Goal: Task Accomplishment & Management: Manage account settings

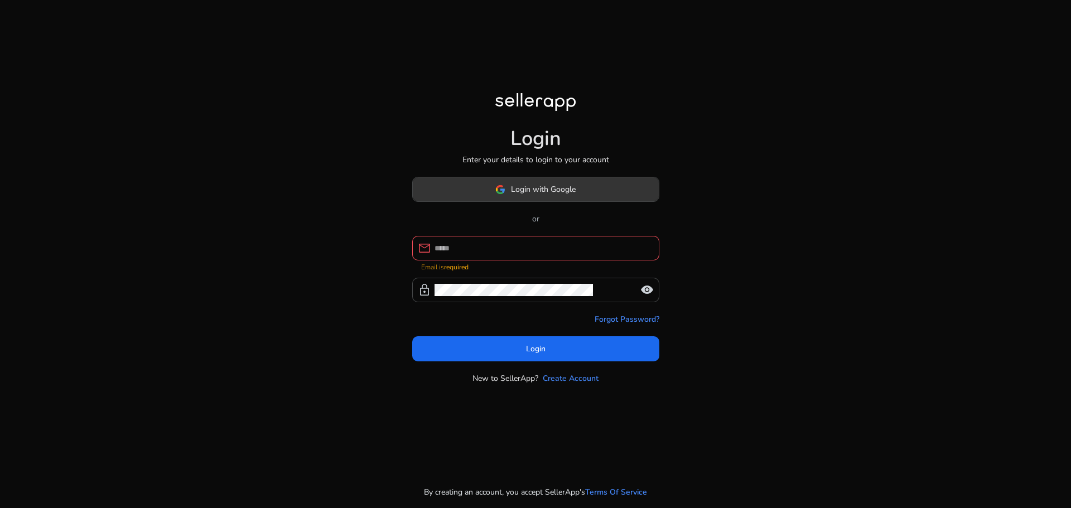
click at [574, 195] on span "Login with Google" at bounding box center [543, 189] width 65 height 12
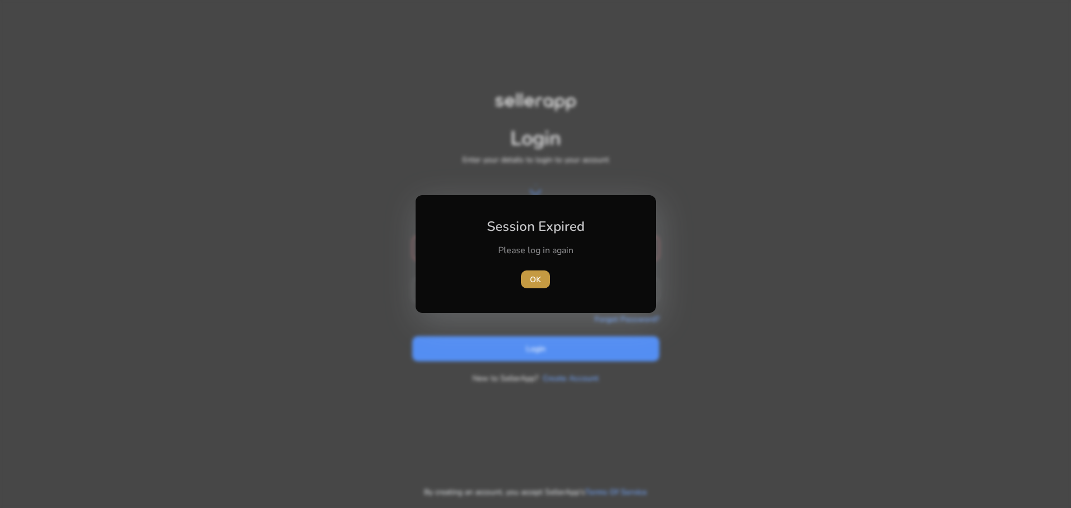
click at [535, 283] on span "OK" at bounding box center [535, 280] width 11 height 12
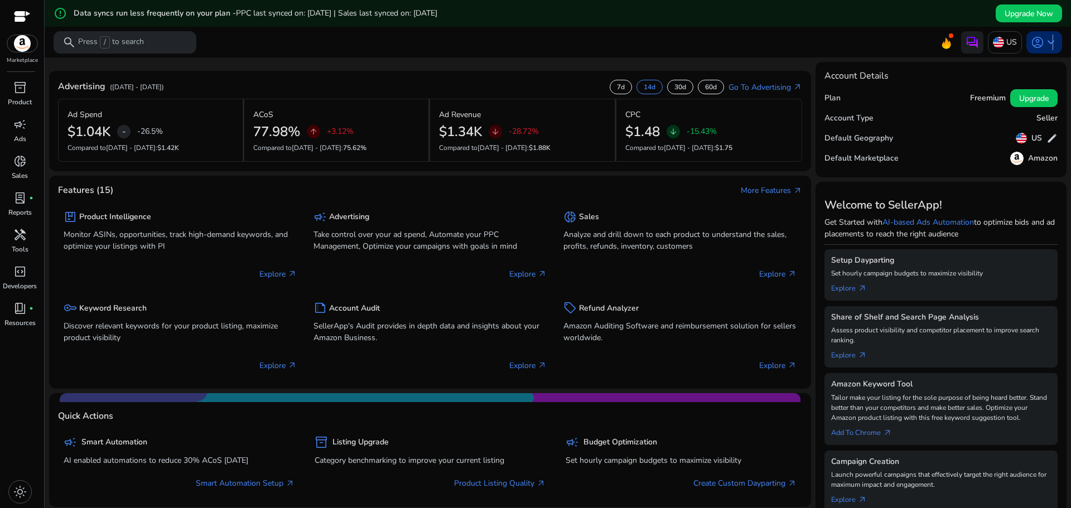
click at [1047, 43] on span "keyboard_arrow_down" at bounding box center [1050, 42] width 13 height 13
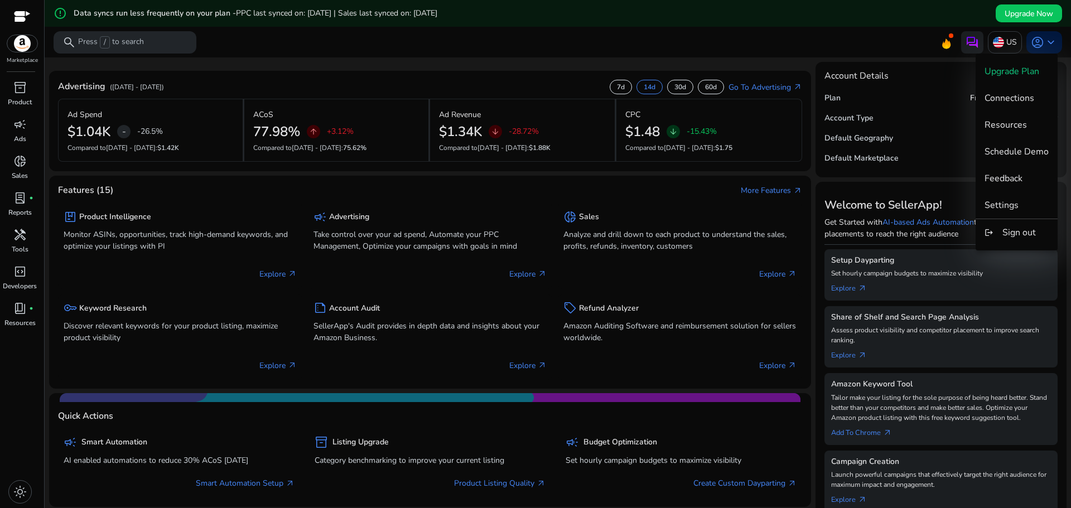
click at [9, 128] on div at bounding box center [535, 254] width 1071 height 508
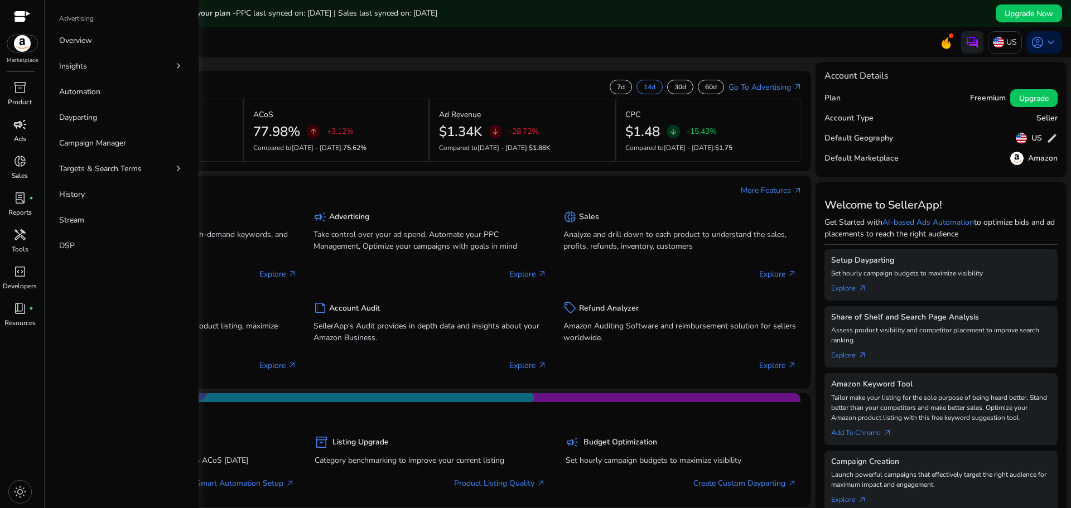
click at [19, 126] on span "campaign" at bounding box center [19, 124] width 13 height 13
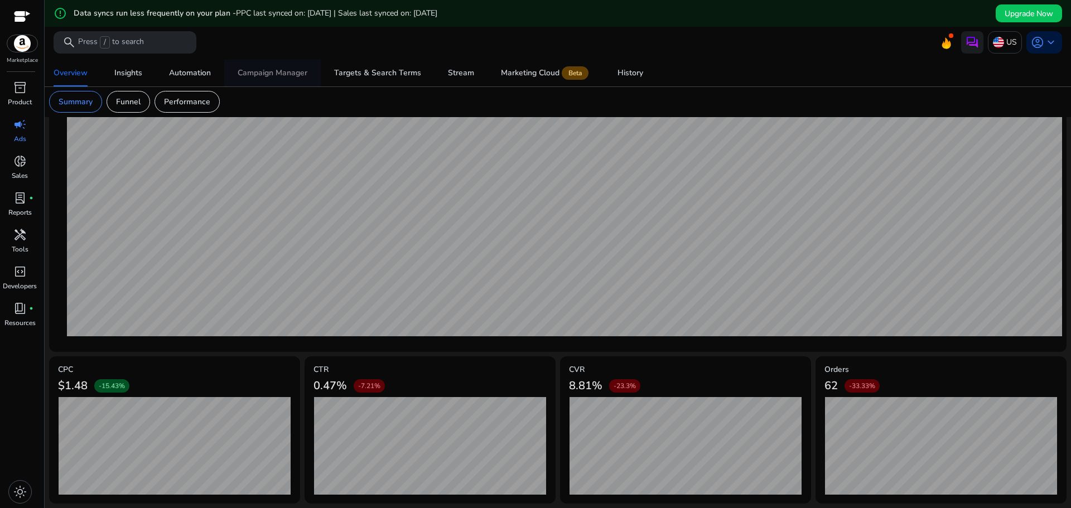
click at [268, 79] on span "Campaign Manager" at bounding box center [273, 73] width 70 height 27
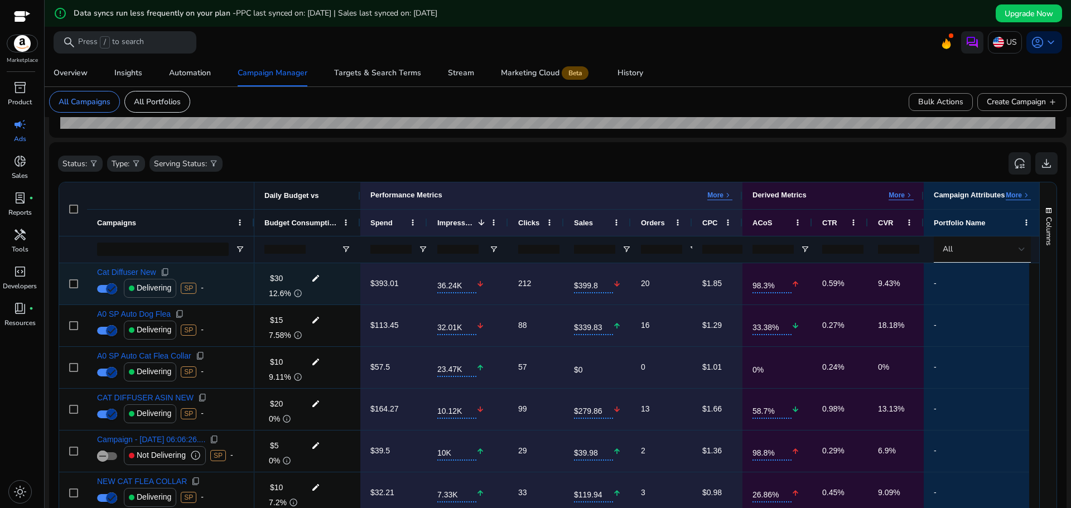
scroll to position [223, 0]
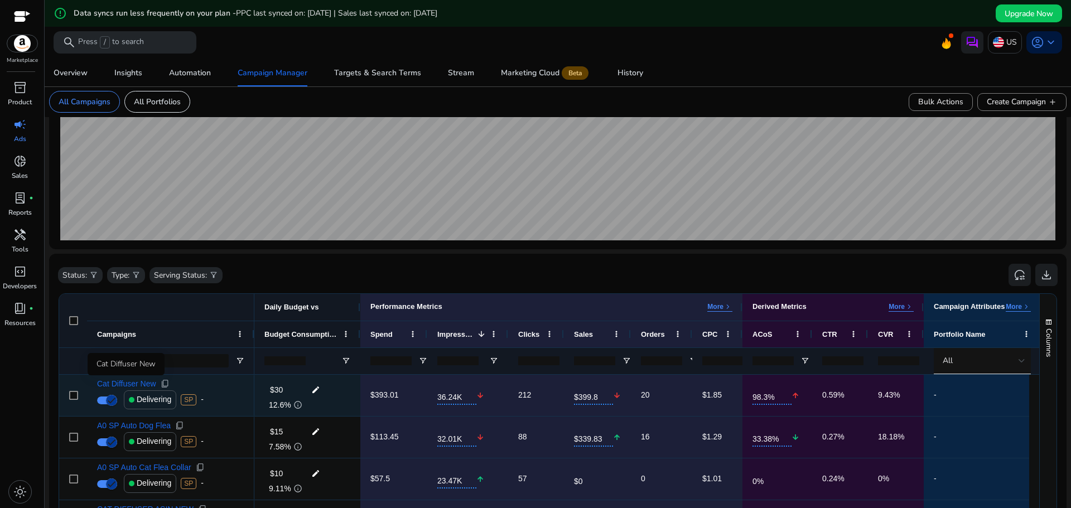
click at [139, 384] on span "Cat Diffuser New" at bounding box center [126, 384] width 59 height 8
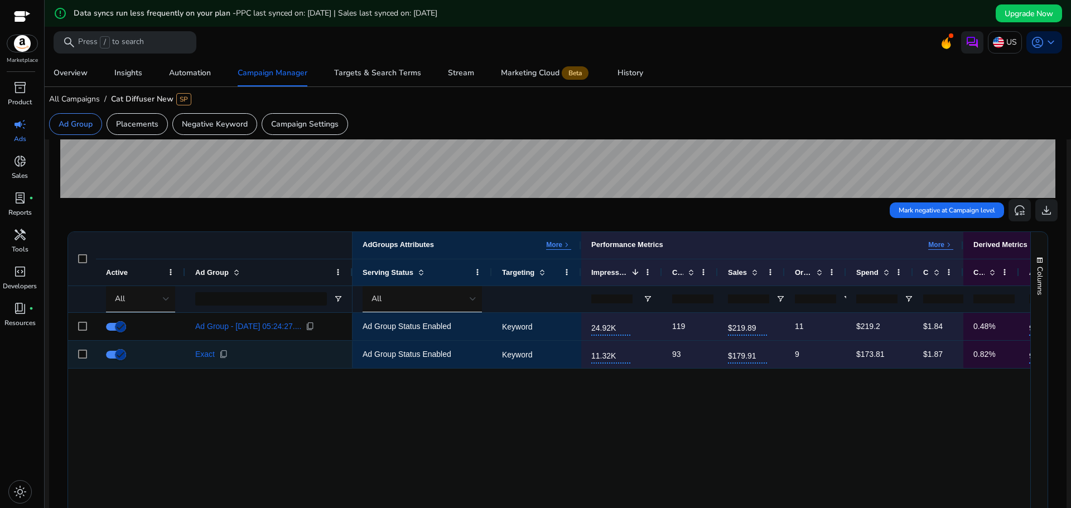
scroll to position [279, 0]
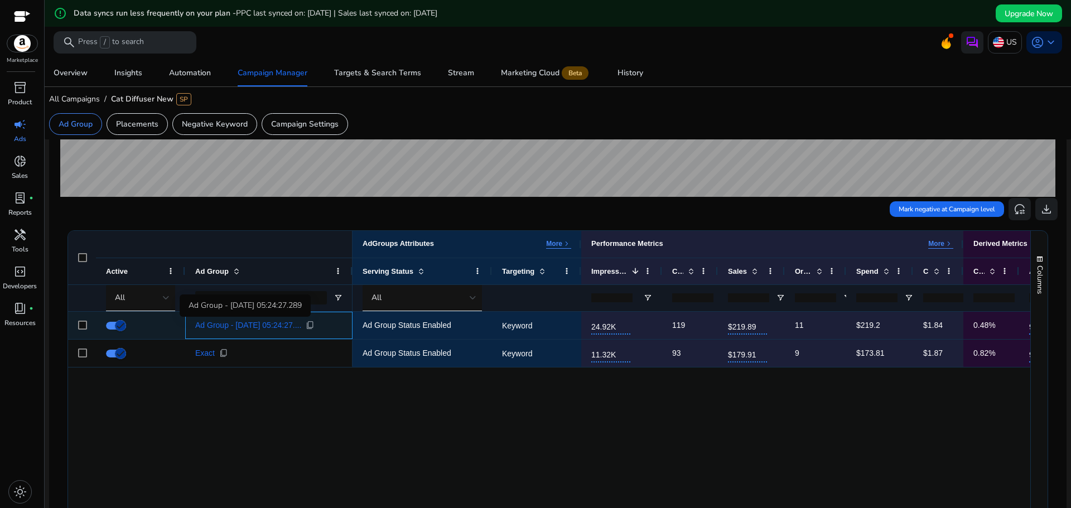
click at [215, 326] on span "Ad Group - [DATE] 05:24:27...." at bounding box center [248, 325] width 106 height 8
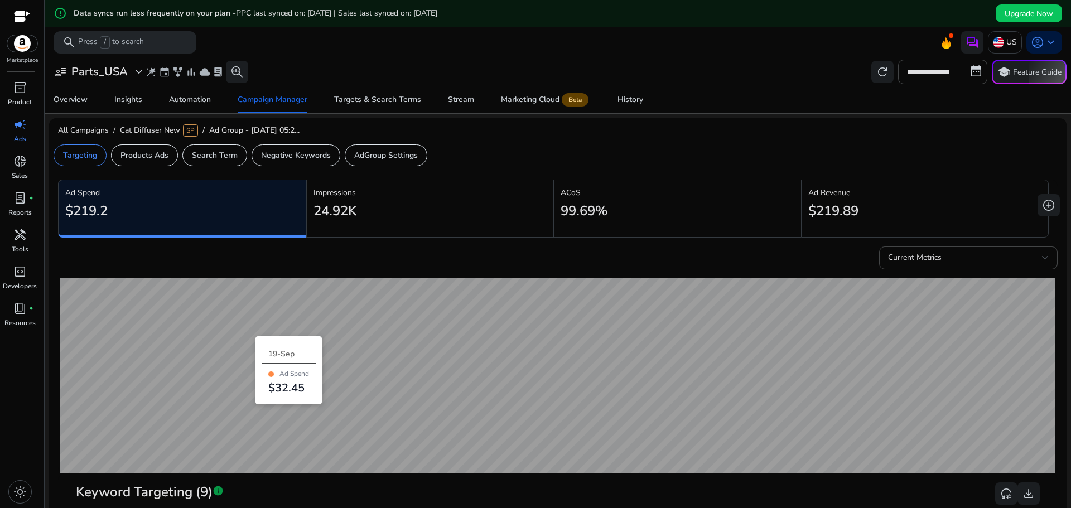
scroll to position [335, 0]
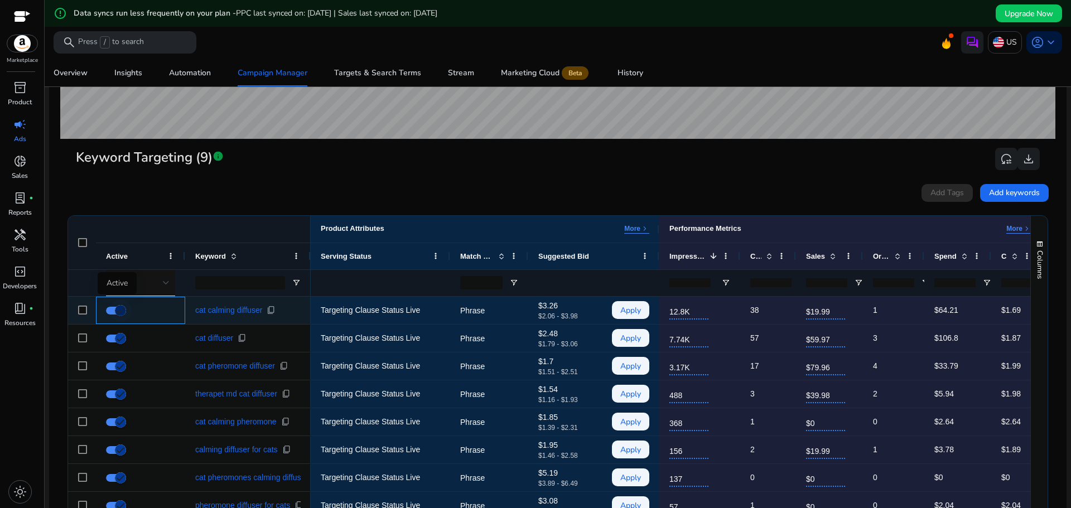
click at [119, 310] on icon "button" at bounding box center [120, 311] width 10 height 10
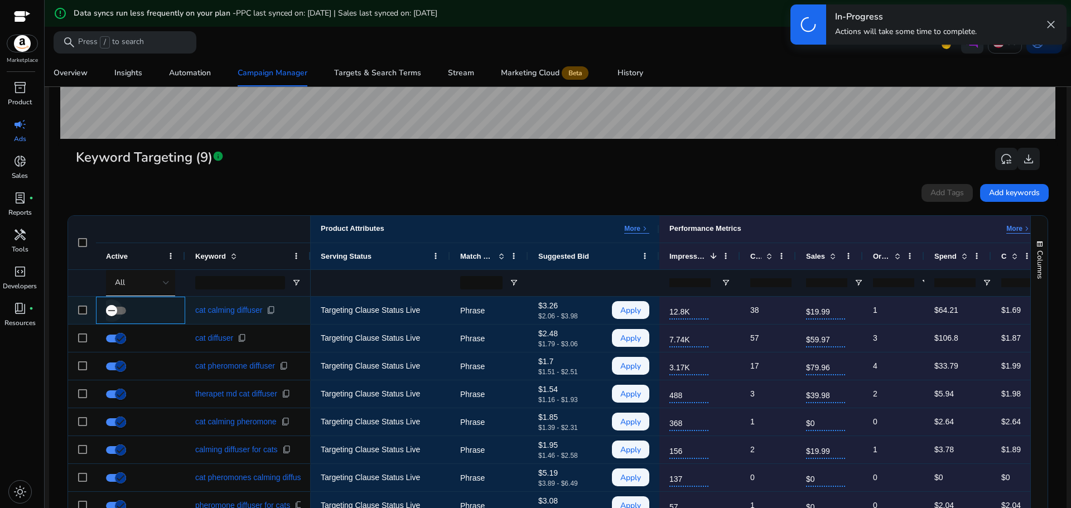
click at [119, 312] on span "button" at bounding box center [111, 310] width 22 height 22
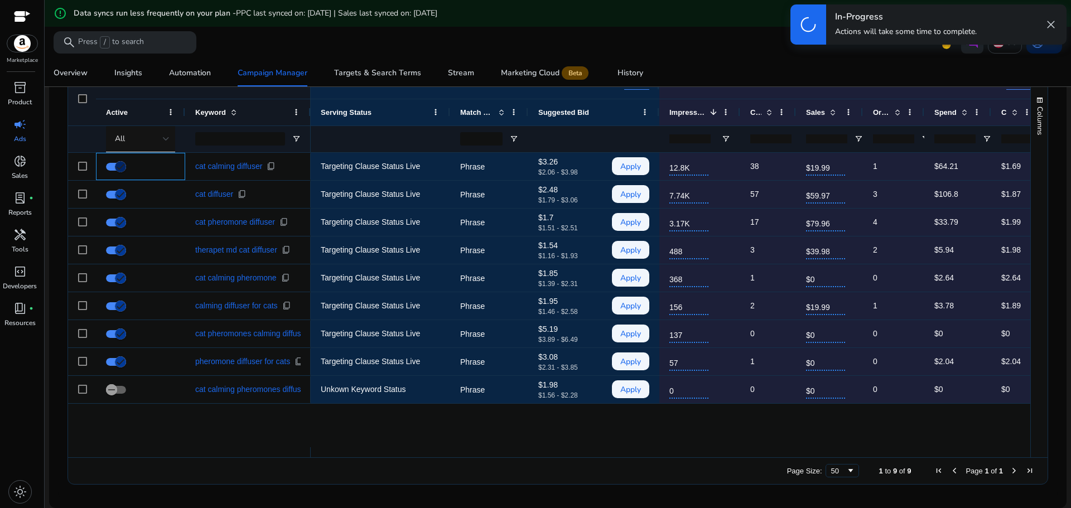
scroll to position [200, 0]
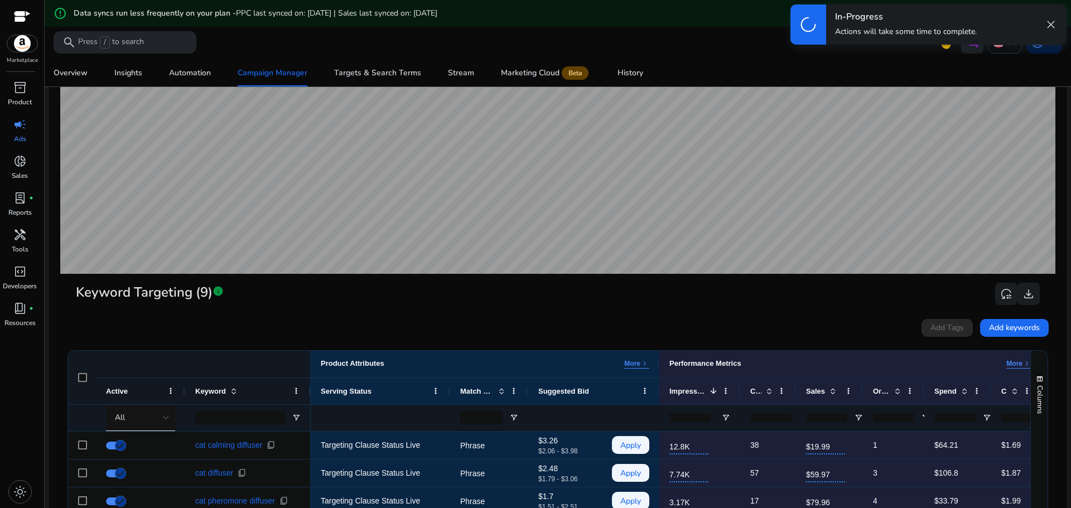
click at [147, 284] on span "Keyword Targeting (9)" at bounding box center [144, 293] width 137 height 20
click at [124, 287] on span "Keyword Targeting (9)" at bounding box center [144, 293] width 137 height 20
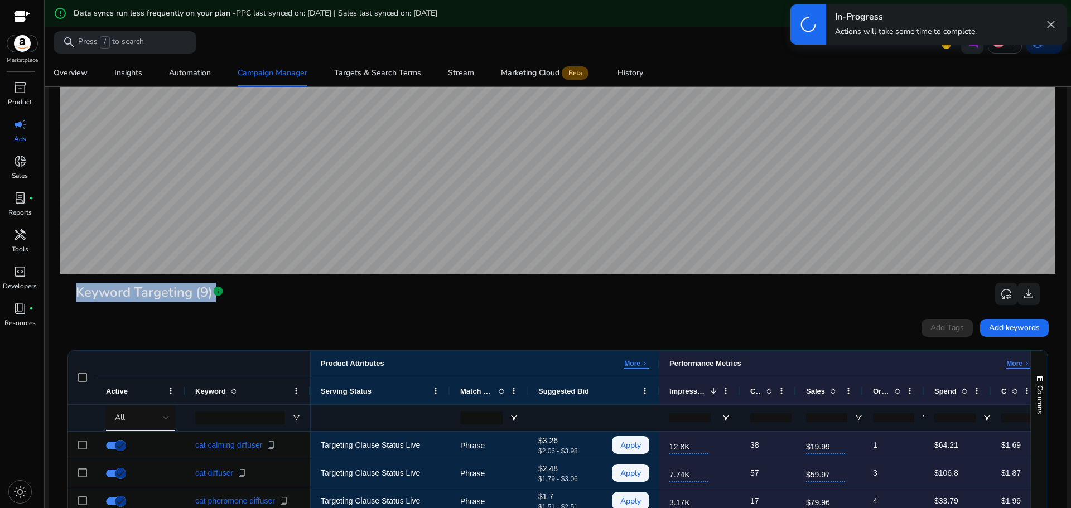
click at [124, 287] on span "Keyword Targeting (9)" at bounding box center [144, 293] width 137 height 20
click at [205, 297] on span "Keyword Targeting (9)" at bounding box center [144, 293] width 137 height 20
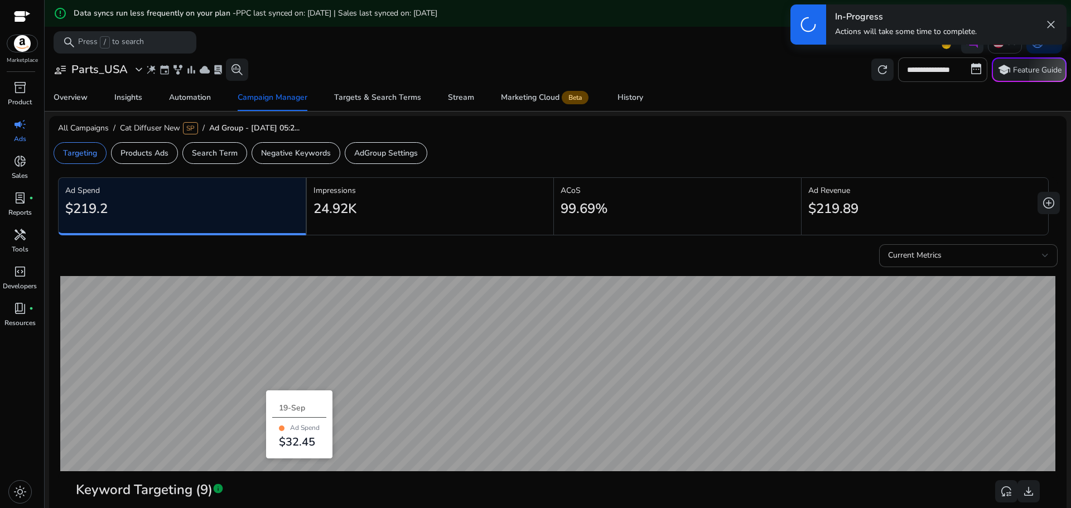
scroll to position [0, 0]
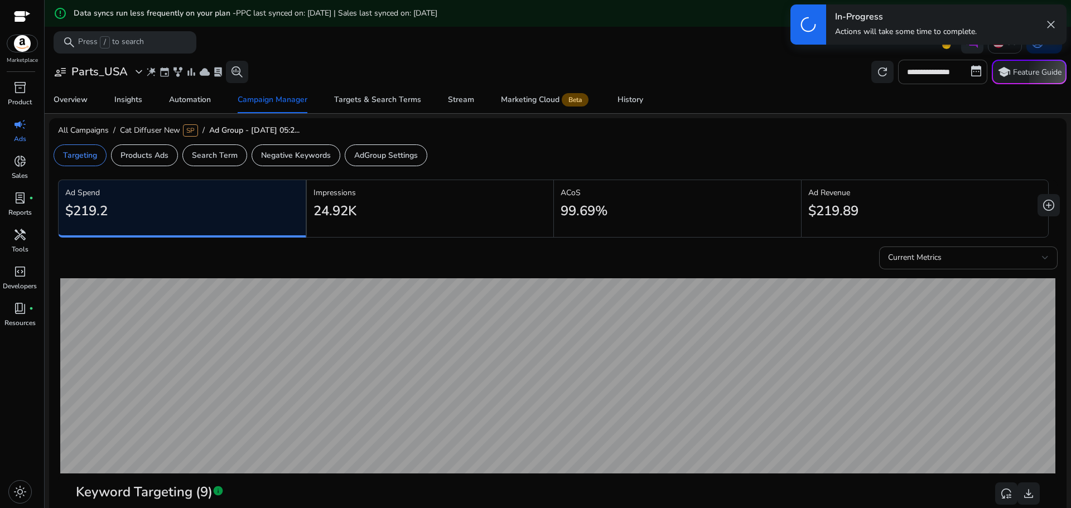
click at [334, 219] on h2 "24.92K" at bounding box center [334, 211] width 43 height 16
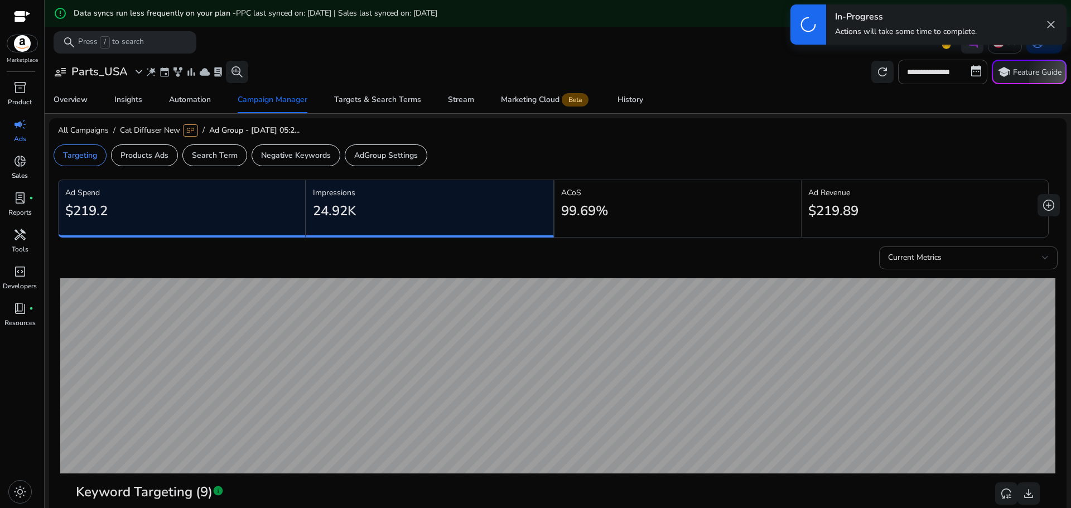
click at [554, 209] on div "ACoS 99.69%" at bounding box center [677, 205] width 246 height 50
click at [639, 209] on div "99.69%" at bounding box center [677, 210] width 233 height 25
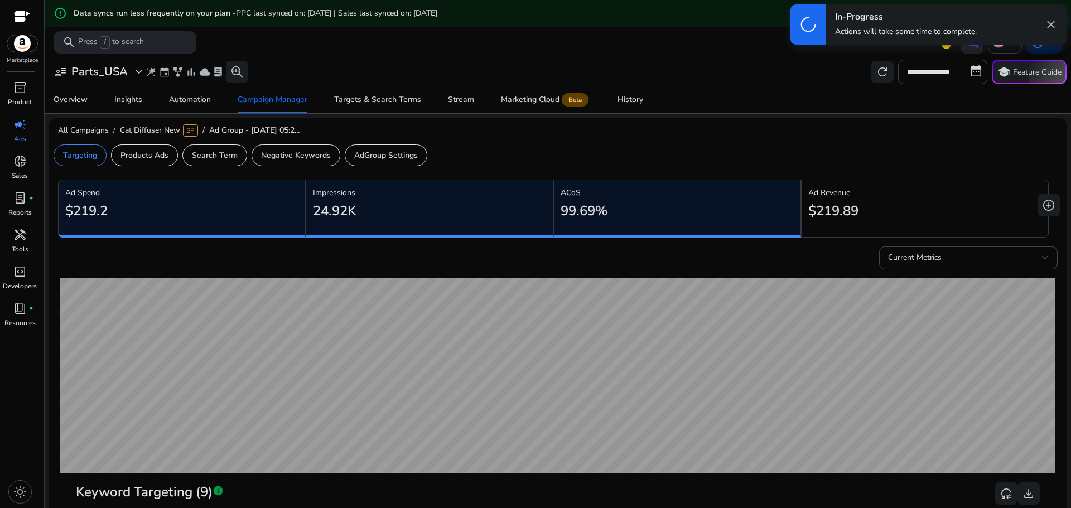
click at [849, 207] on h2 "$219.89" at bounding box center [833, 211] width 50 height 16
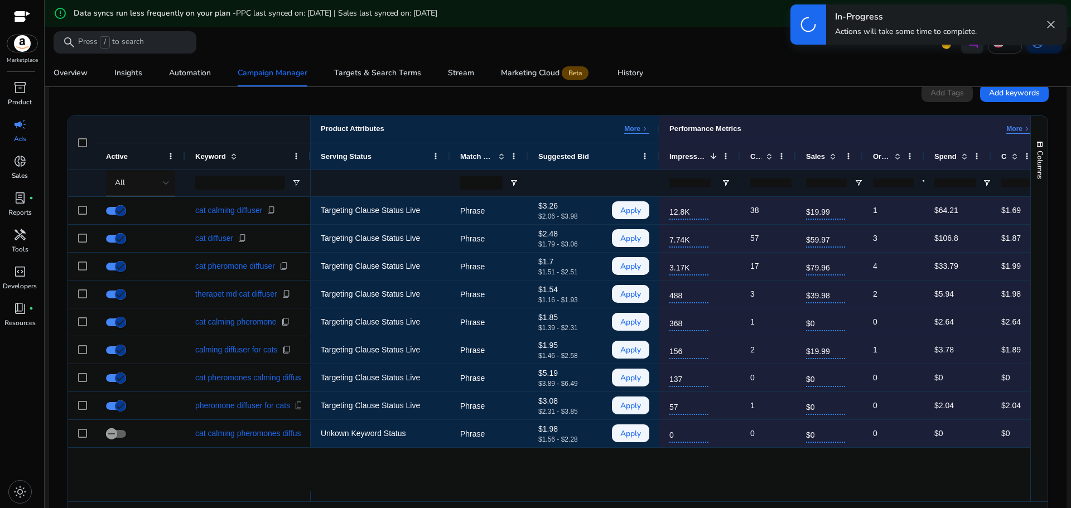
scroll to position [478, 0]
